Goal: Information Seeking & Learning: Check status

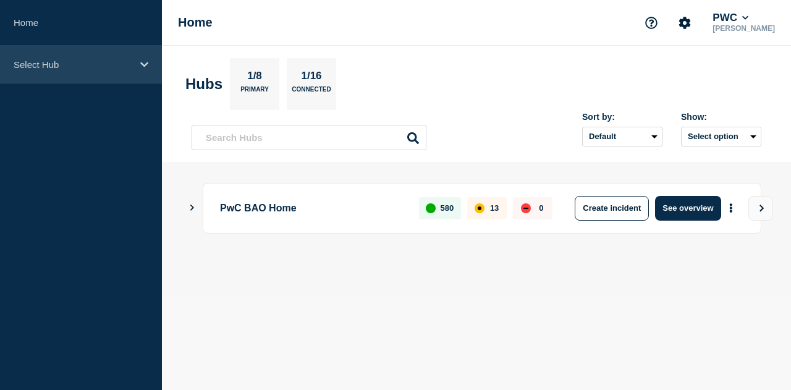
click at [110, 51] on div "Select Hub" at bounding box center [81, 65] width 162 height 38
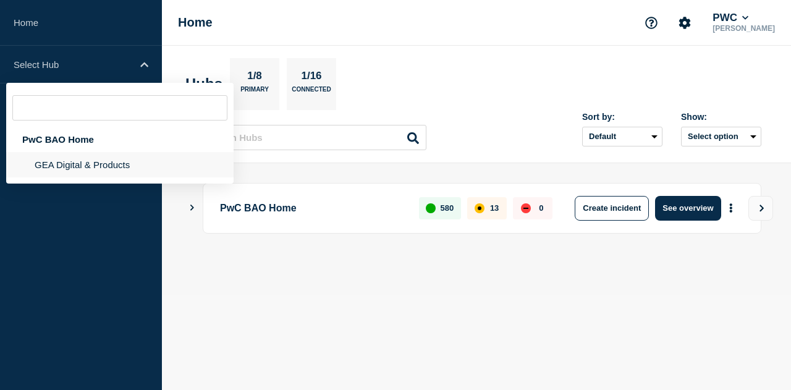
click at [59, 160] on li "GEA Digital & Products" at bounding box center [119, 164] width 227 height 25
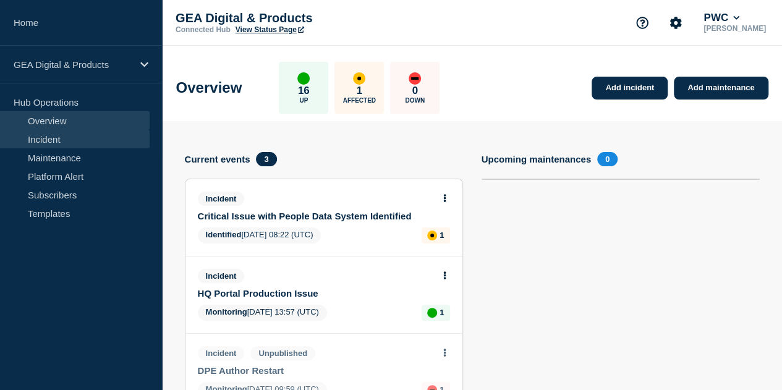
click at [78, 134] on link "Incident" at bounding box center [75, 139] width 150 height 19
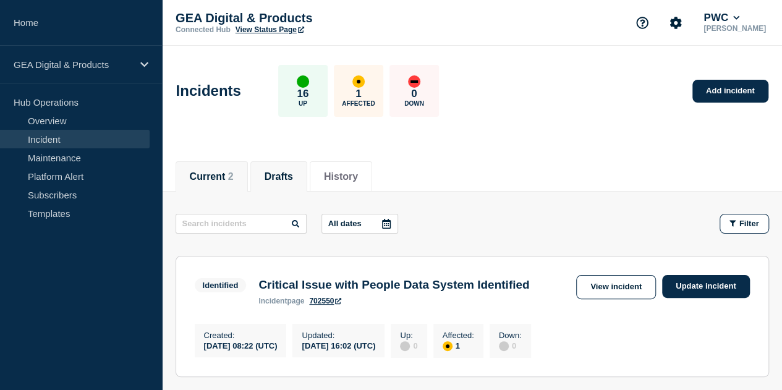
click at [293, 171] on button "Drafts" at bounding box center [279, 176] width 28 height 11
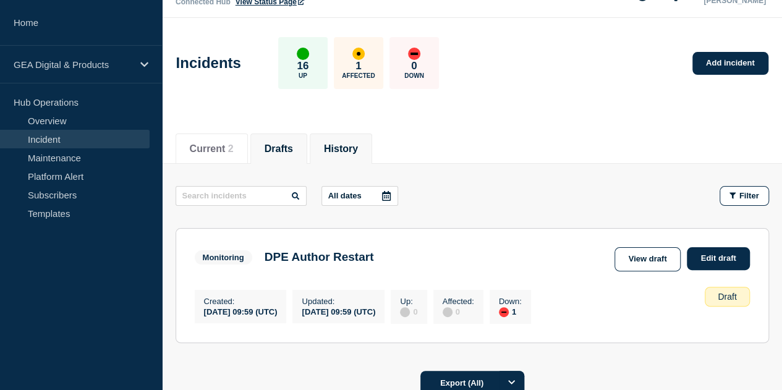
scroll to position [29, 0]
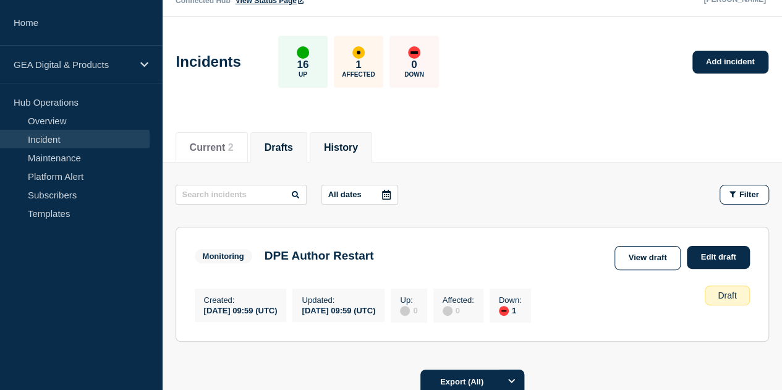
click at [350, 147] on button "History" at bounding box center [341, 147] width 34 height 11
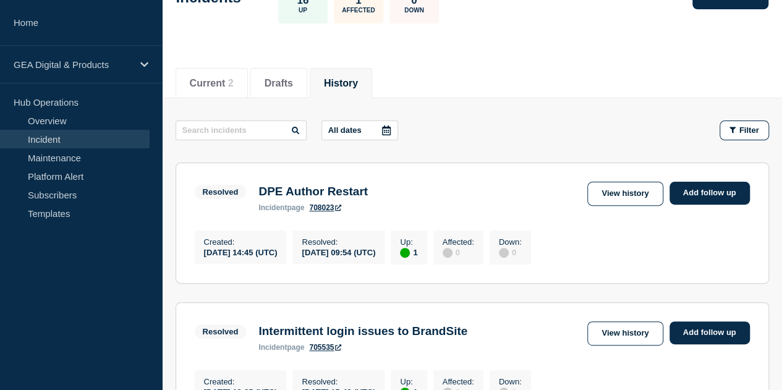
scroll to position [94, 0]
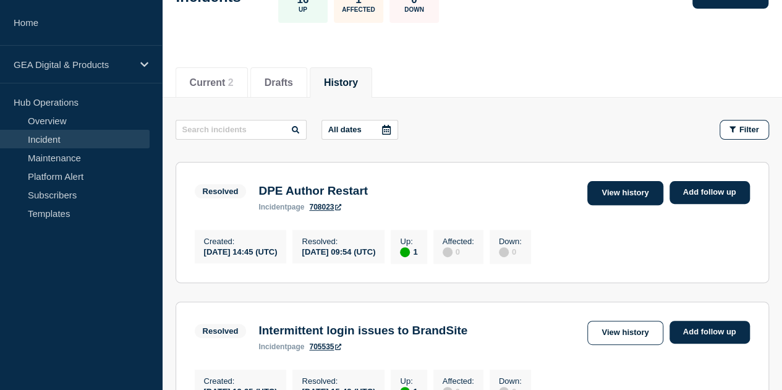
click at [608, 200] on link "View history" at bounding box center [624, 193] width 75 height 24
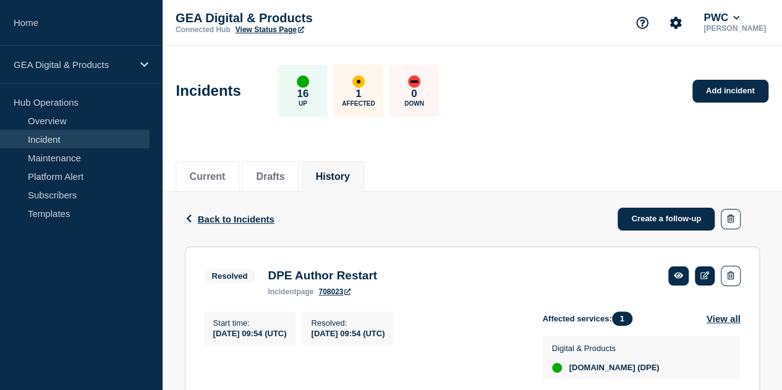
scroll to position [150, 0]
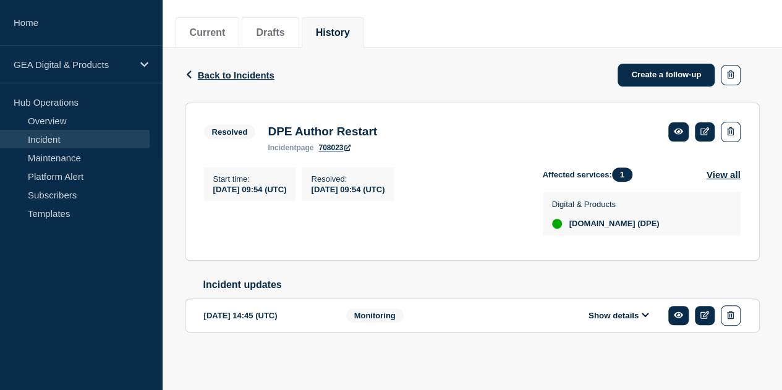
click at [629, 318] on button "Show details" at bounding box center [619, 315] width 68 height 11
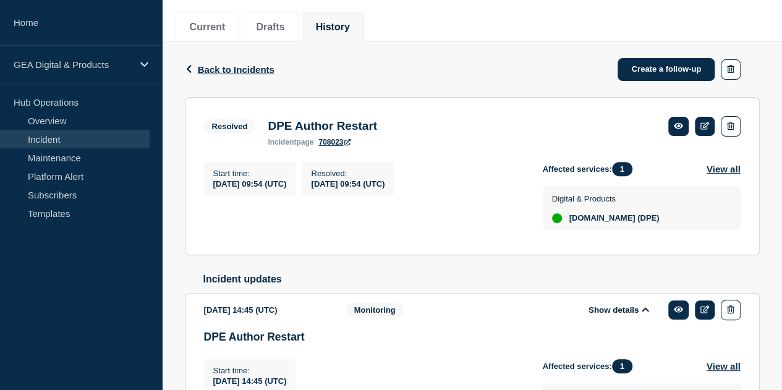
scroll to position [340, 0]
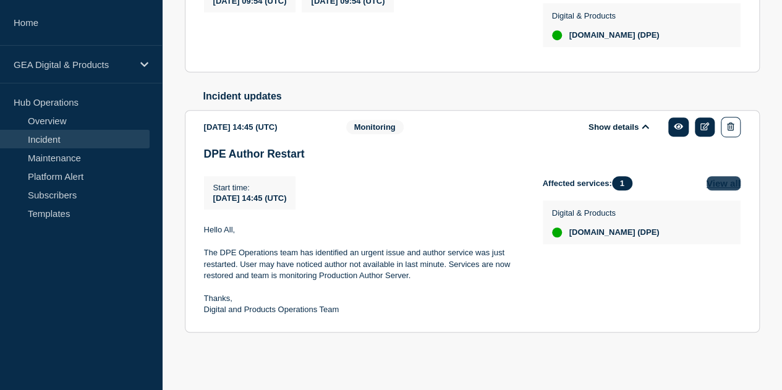
click at [732, 186] on button "View all" at bounding box center [723, 183] width 34 height 14
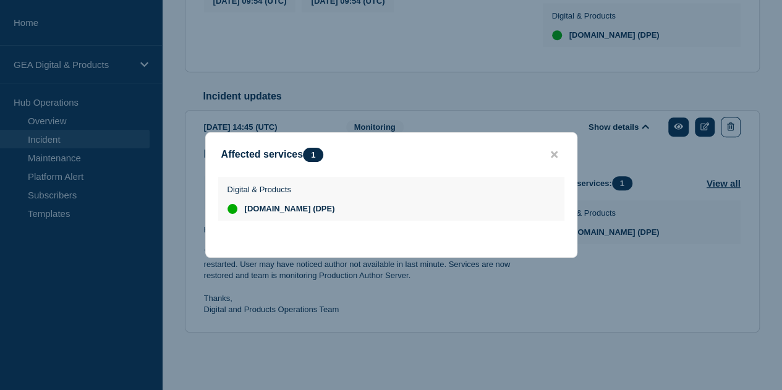
click at [559, 154] on button "close button" at bounding box center [554, 155] width 14 height 12
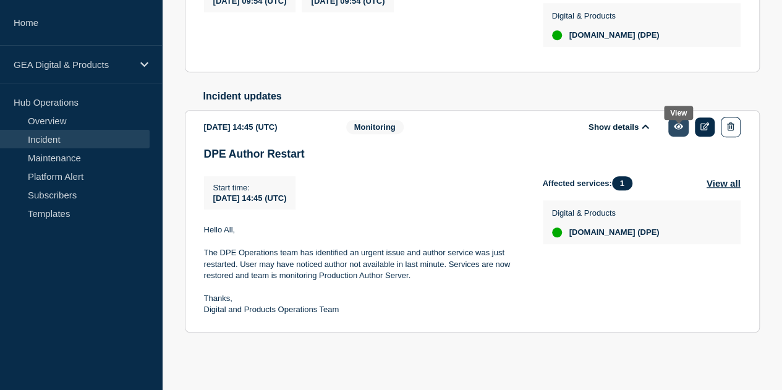
click at [679, 129] on link at bounding box center [678, 126] width 20 height 19
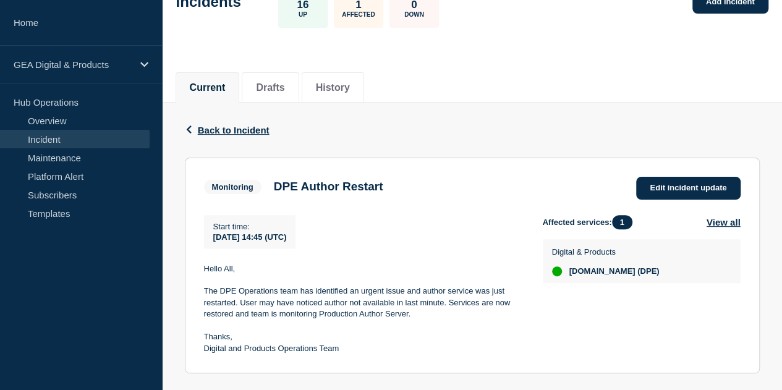
scroll to position [199, 0]
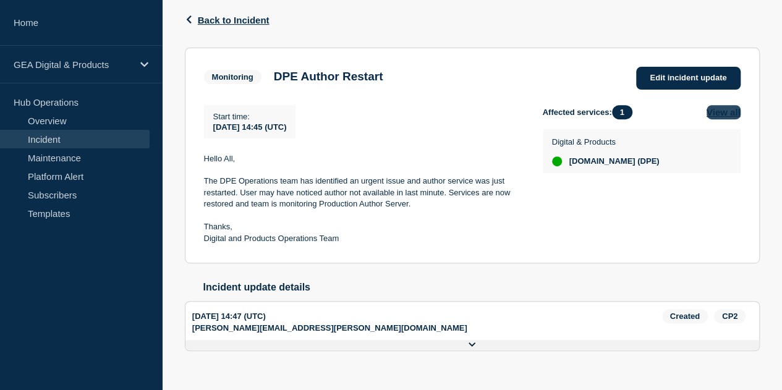
click at [714, 114] on button "View all" at bounding box center [723, 112] width 34 height 14
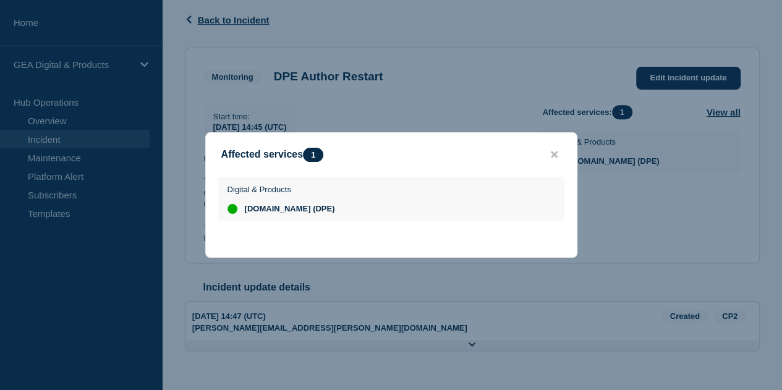
click at [551, 148] on div "Affected services 1" at bounding box center [391, 155] width 371 height 14
click at [557, 152] on button "close button" at bounding box center [554, 155] width 14 height 12
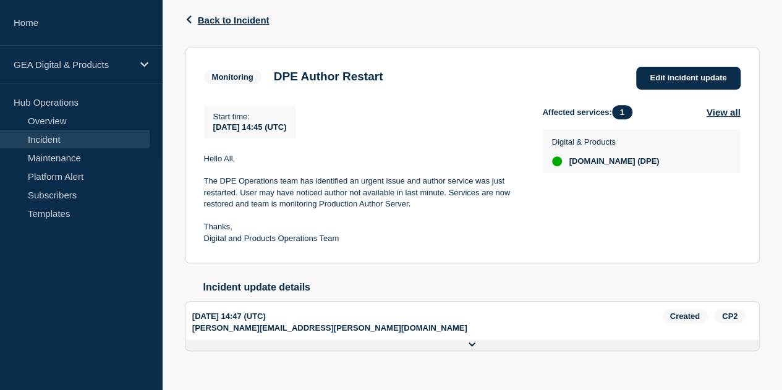
scroll to position [0, 0]
